Goal: Navigation & Orientation: Understand site structure

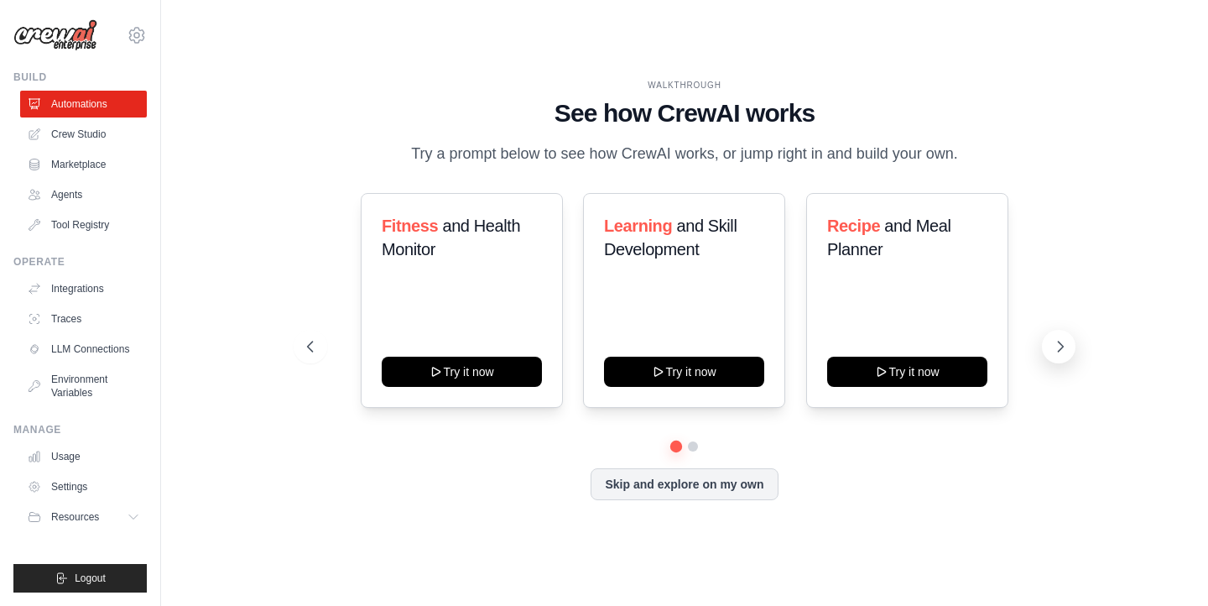
click at [1052, 342] on icon at bounding box center [1060, 346] width 17 height 17
click at [1057, 345] on icon at bounding box center [1060, 346] width 17 height 17
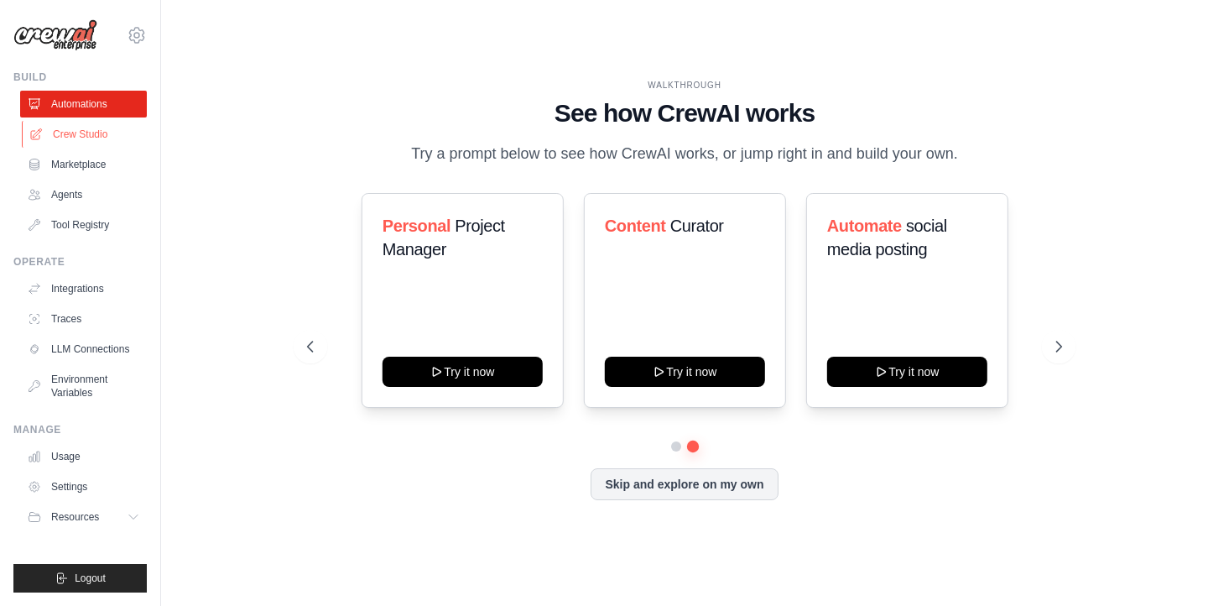
click at [100, 135] on link "Crew Studio" at bounding box center [85, 134] width 127 height 27
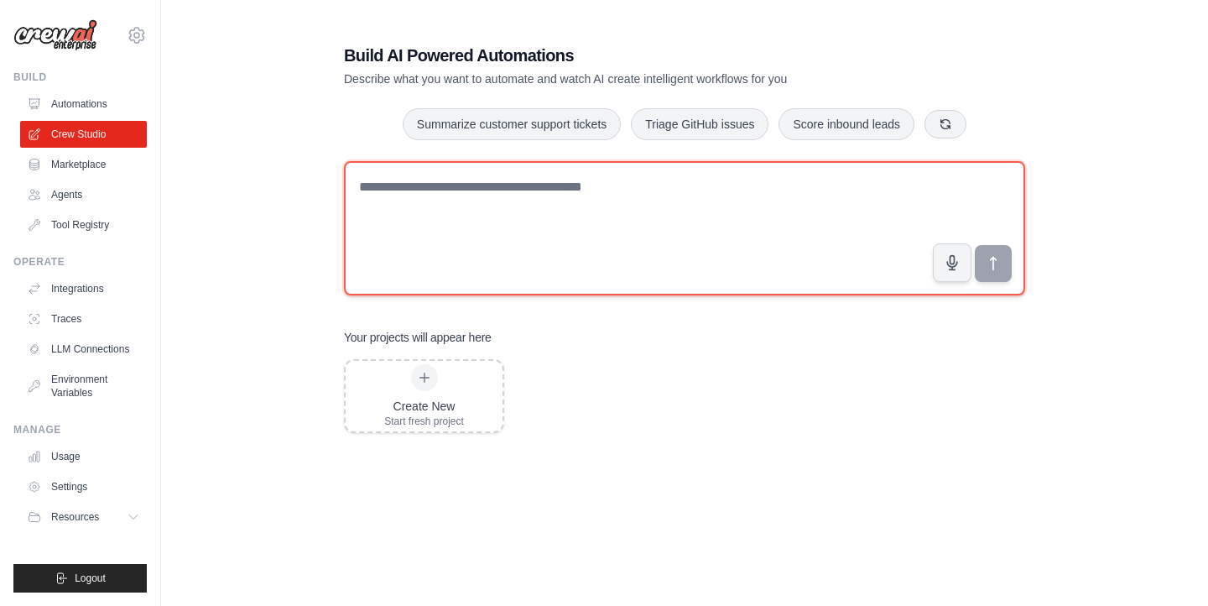
click at [501, 232] on textarea at bounding box center [684, 228] width 681 height 134
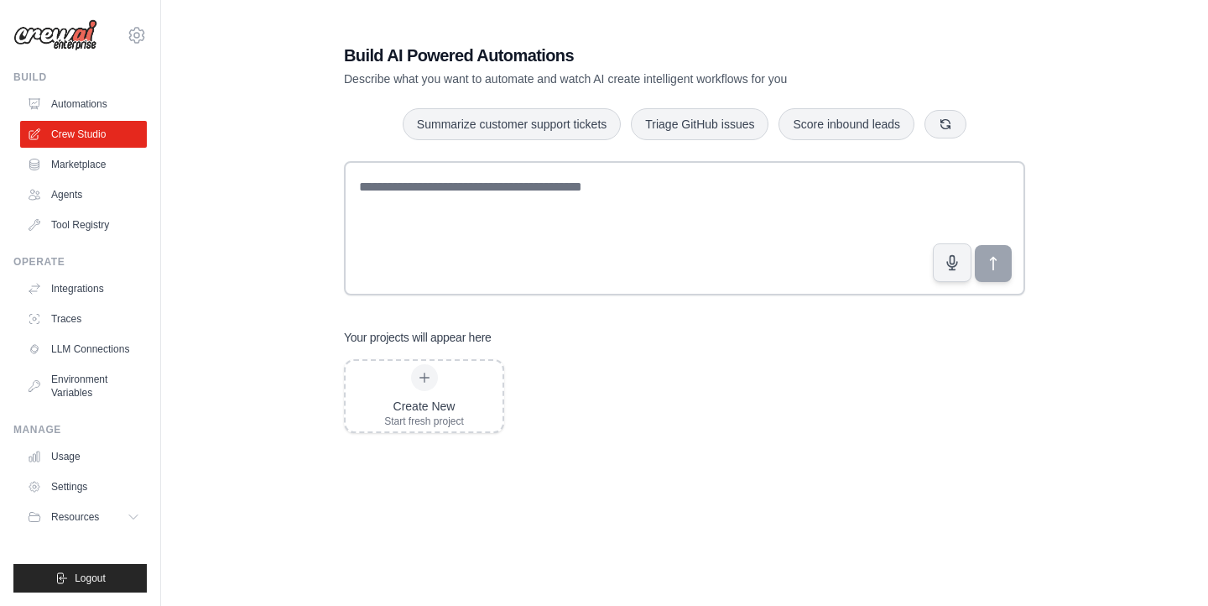
click at [451, 340] on h3 "Your projects will appear here" at bounding box center [418, 337] width 148 height 17
click at [536, 332] on div "Your projects will appear here" at bounding box center [684, 337] width 681 height 17
click at [708, 48] on h1 "Build AI Powered Automations" at bounding box center [626, 55] width 564 height 23
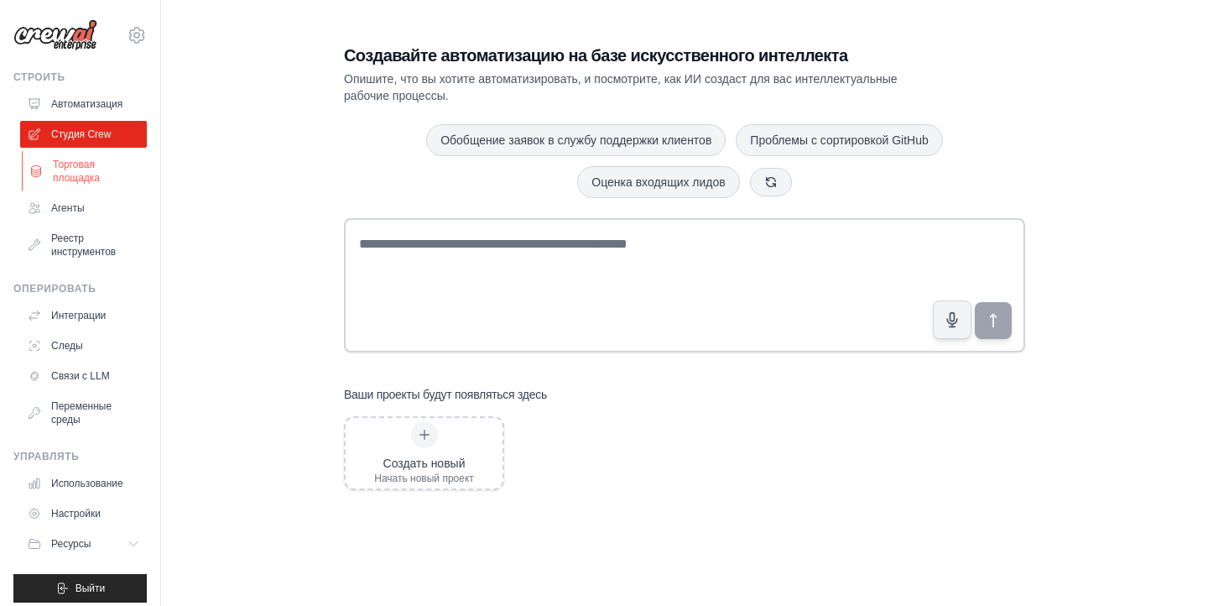
click at [101, 169] on font "Торговая площадка" at bounding box center [97, 171] width 89 height 27
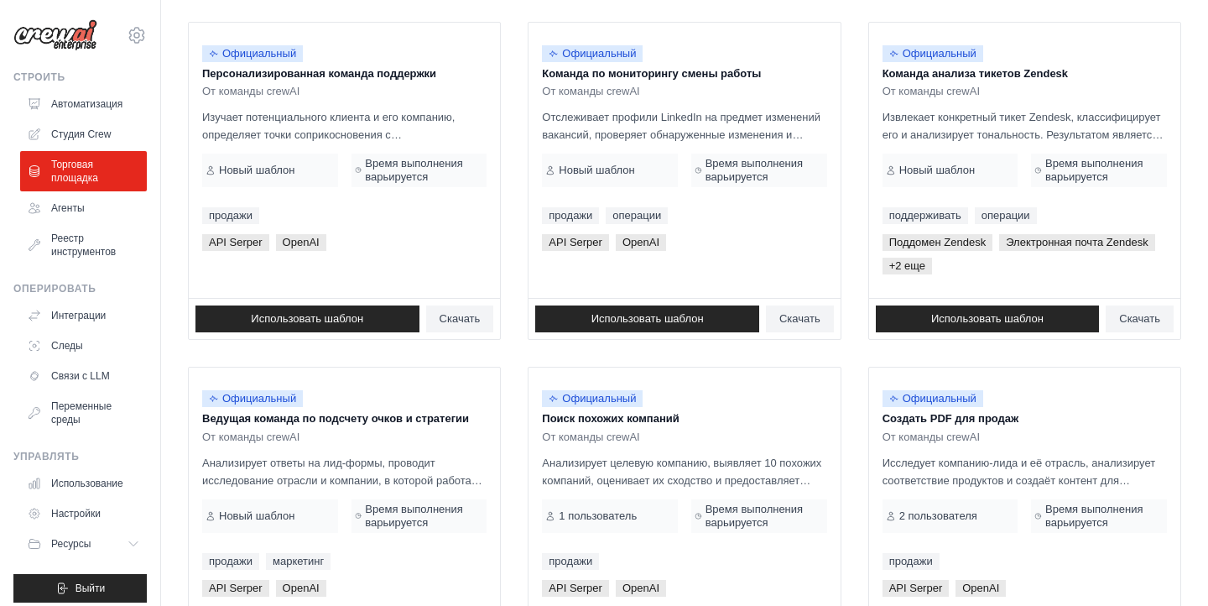
scroll to position [1049, 0]
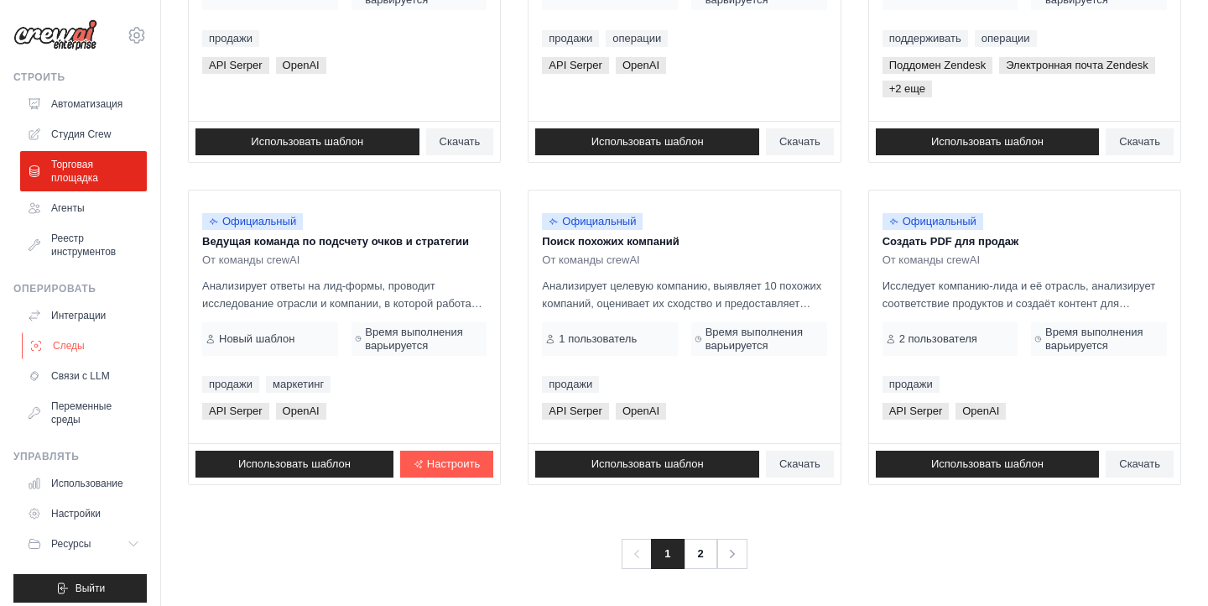
click at [83, 354] on link "Следы" at bounding box center [85, 345] width 127 height 27
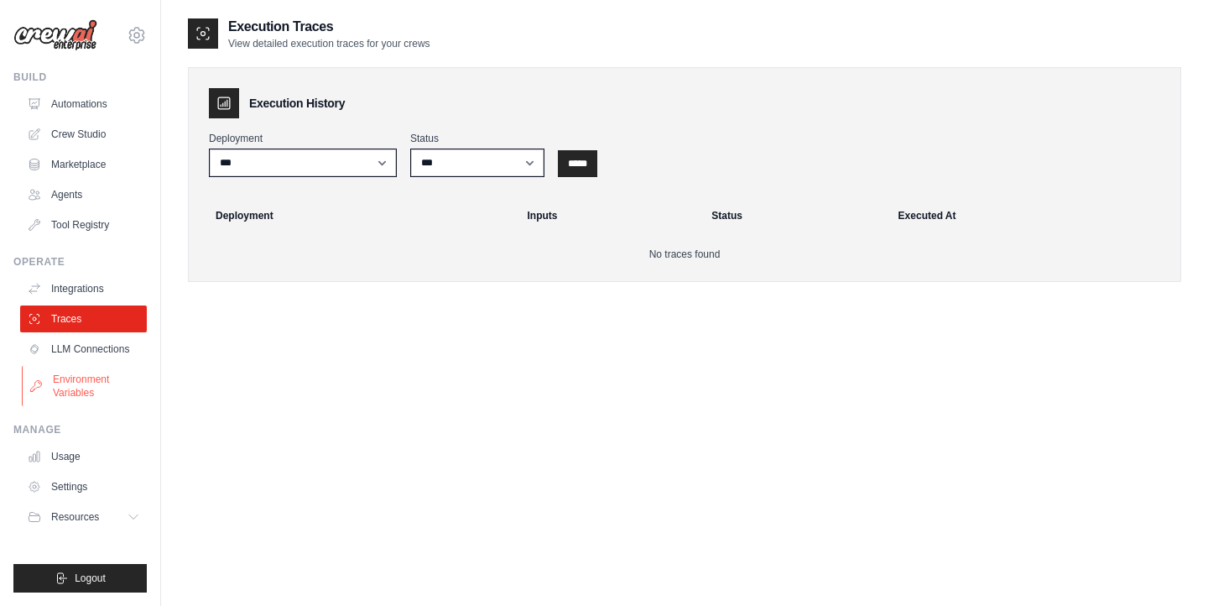
click at [84, 384] on link "Environment Variables" at bounding box center [85, 386] width 127 height 40
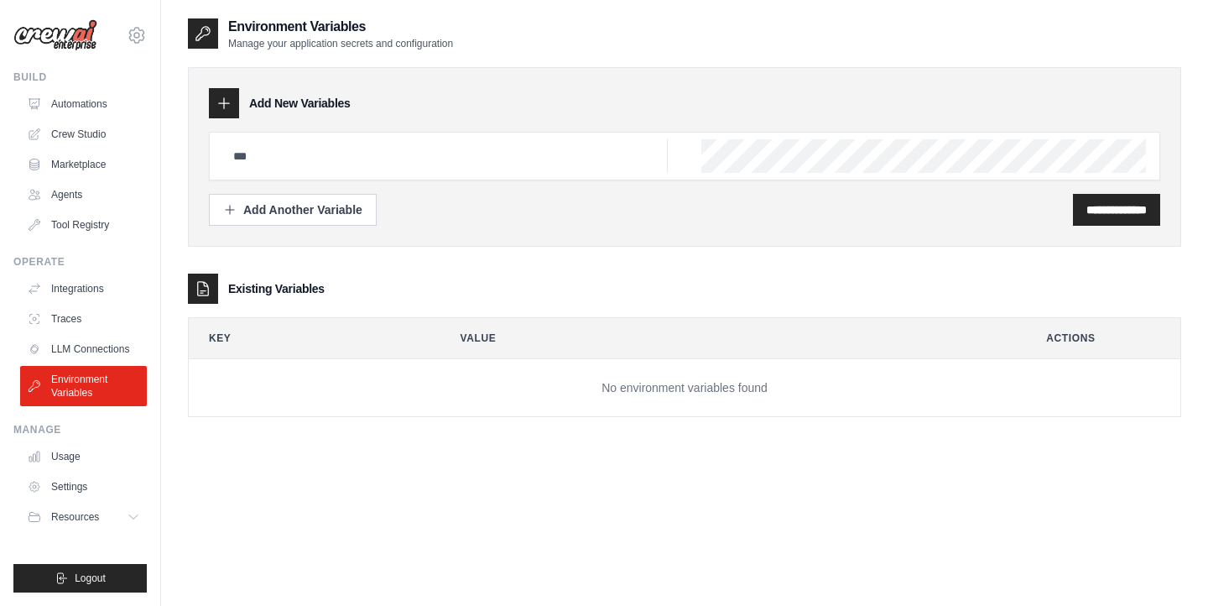
scroll to position [34, 0]
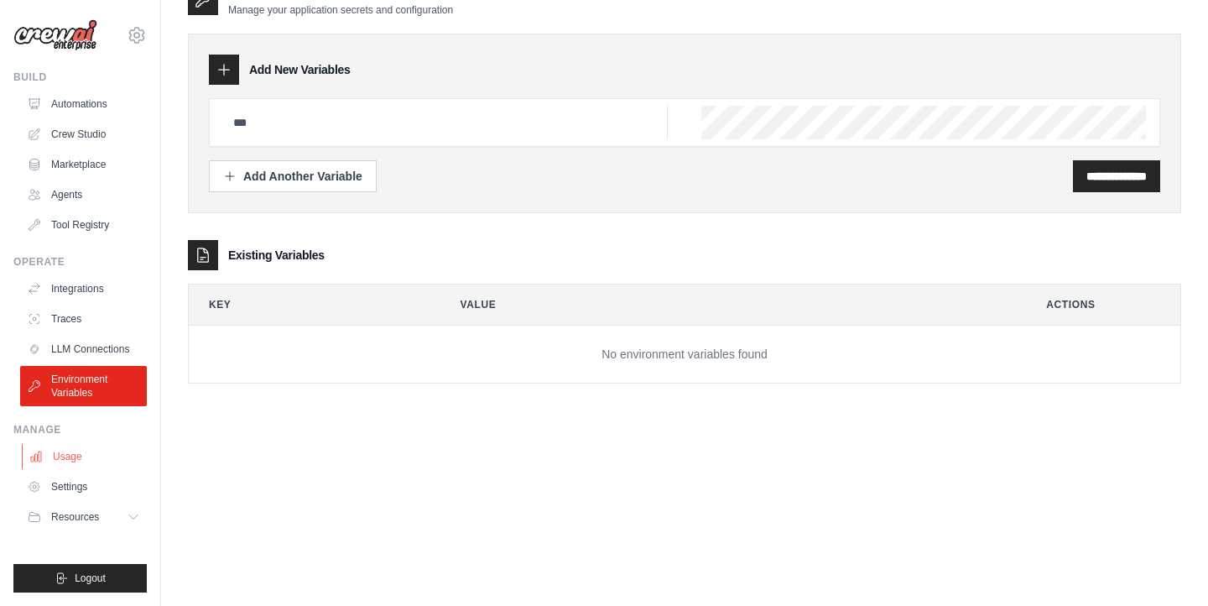
click at [86, 461] on link "Usage" at bounding box center [85, 456] width 127 height 27
